Goal: Find specific page/section: Find specific page/section

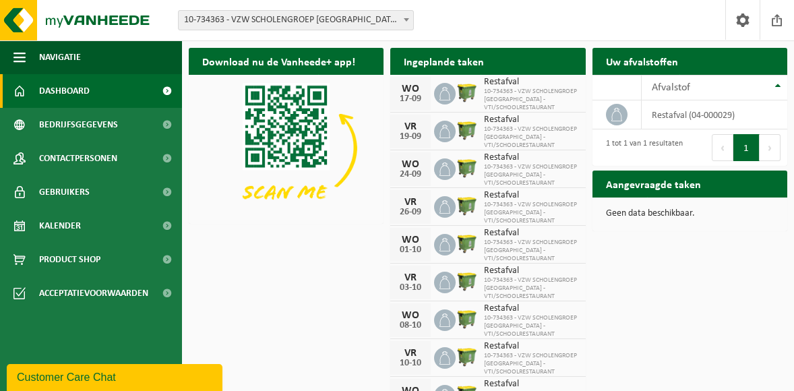
click at [409, 19] on b at bounding box center [406, 19] width 5 height 3
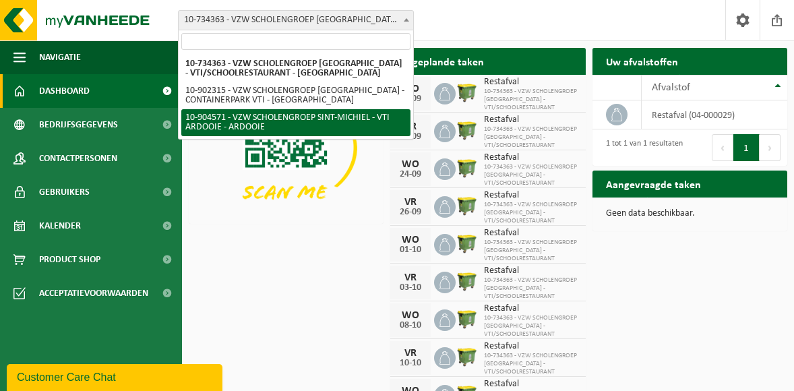
select select "121727"
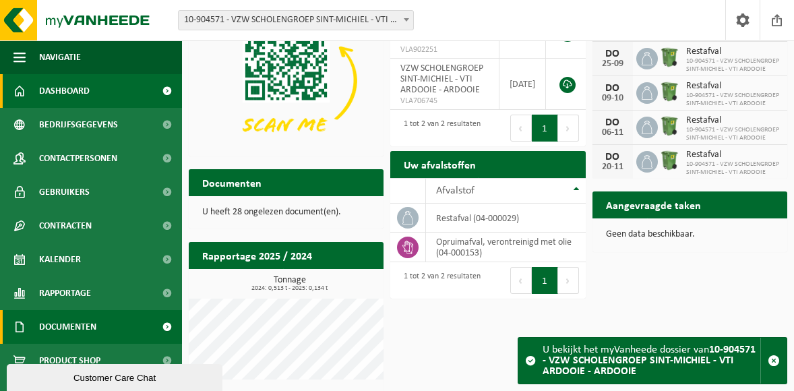
scroll to position [20, 0]
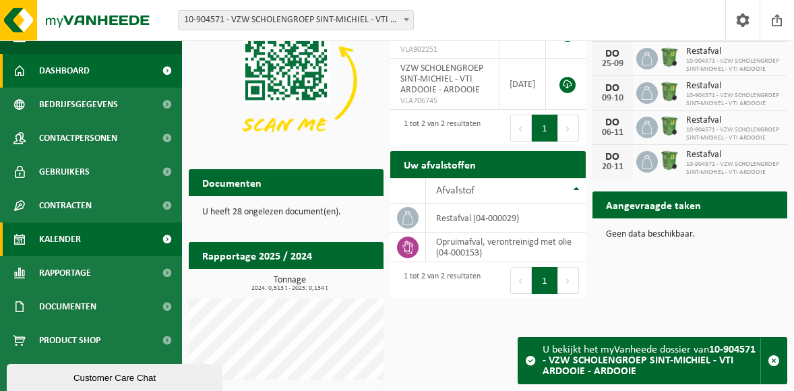
click at [69, 238] on span "Kalender" at bounding box center [60, 240] width 42 height 34
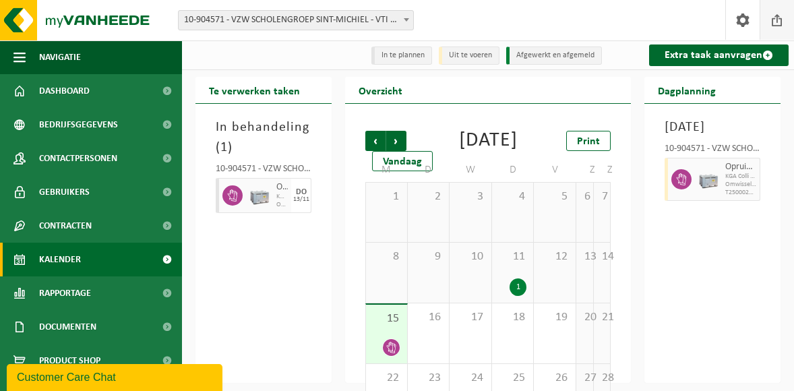
click at [780, 18] on span at bounding box center [777, 20] width 20 height 40
